Goal: Task Accomplishment & Management: Manage account settings

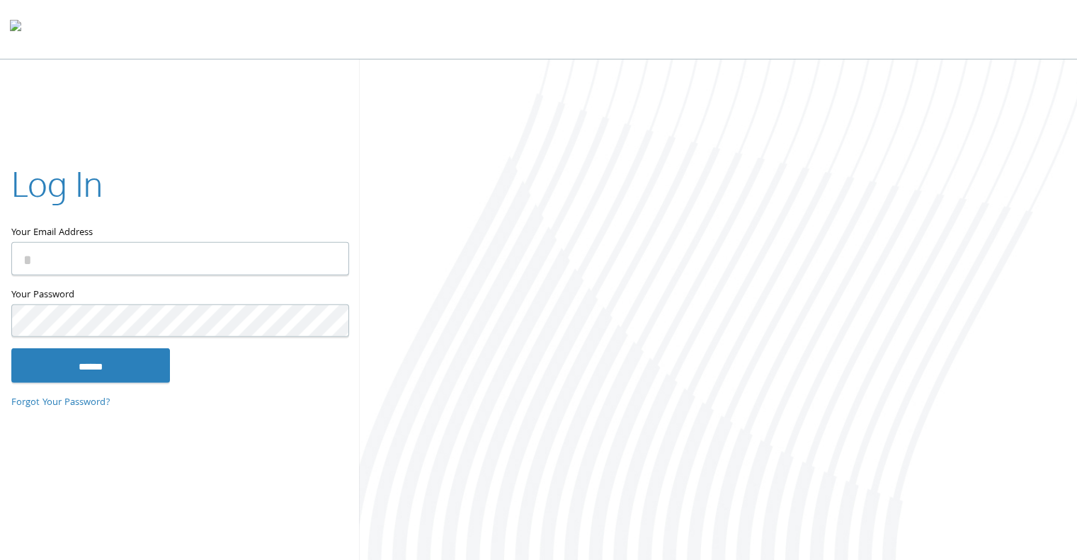
type input "**********"
click at [96, 359] on input "******" at bounding box center [90, 365] width 159 height 34
type input "**********"
